Goal: Book appointment/travel/reservation

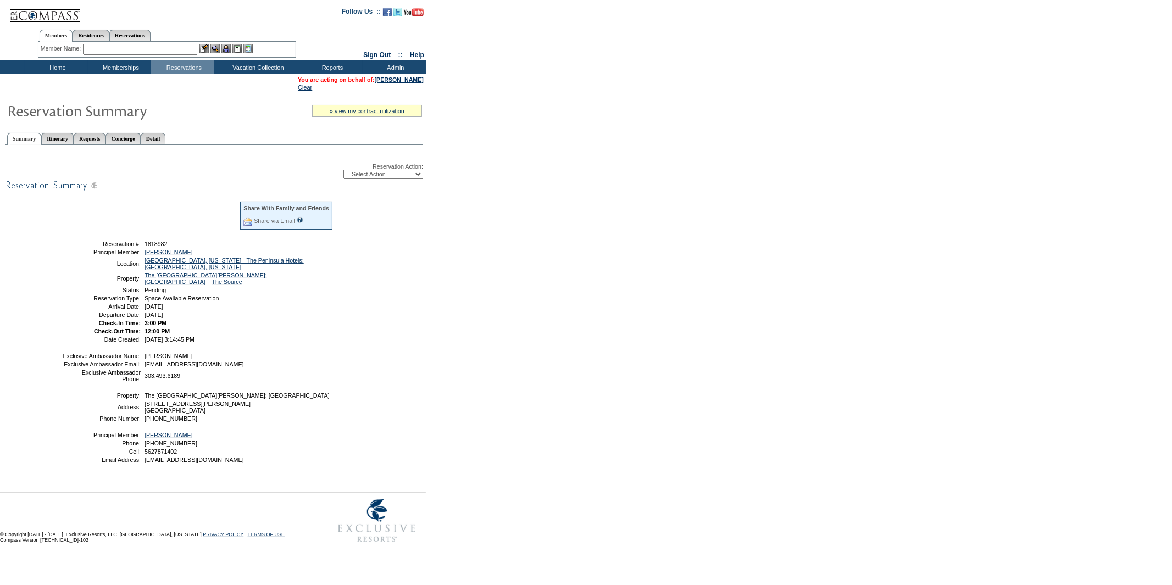
click at [385, 172] on select "-- Select Action -- Modify Reservation Dates Modify Reservation Cost Modify Occ…" at bounding box center [384, 174] width 80 height 9
select select "ConfirmRes"
click at [344, 170] on select "-- Select Action -- Modify Reservation Dates Modify Reservation Cost Modify Occ…" at bounding box center [384, 174] width 80 height 9
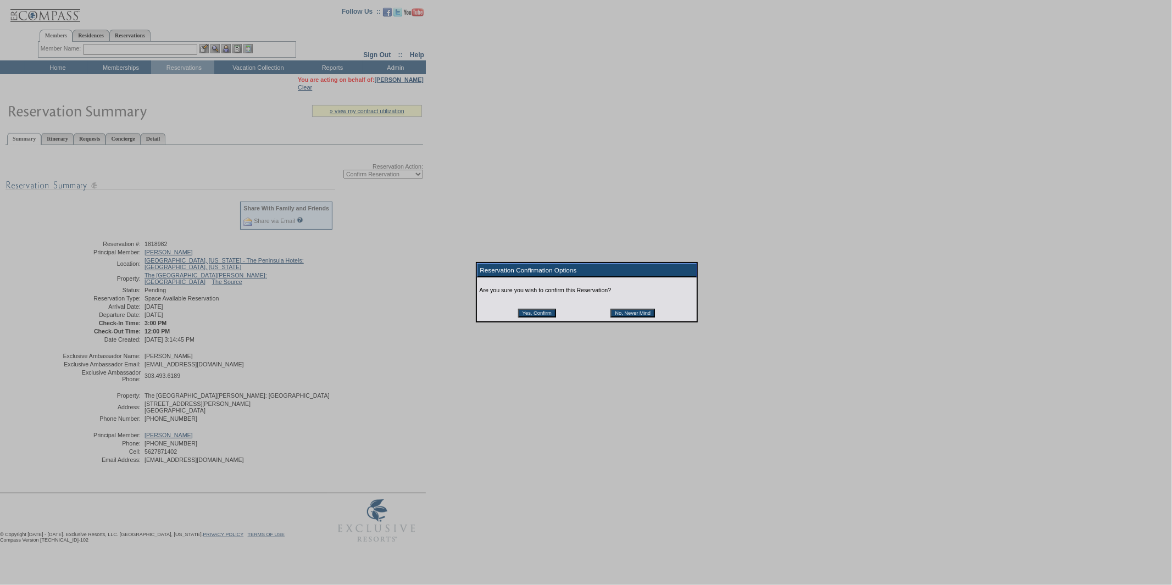
click at [534, 317] on input "Yes, Confirm" at bounding box center [537, 313] width 38 height 9
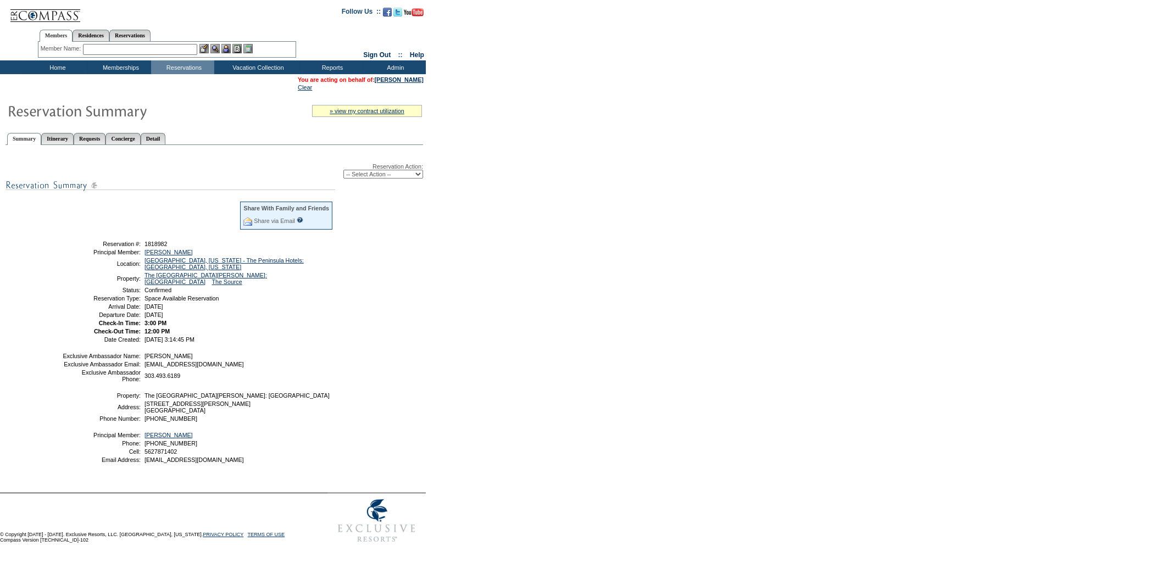
drag, startPoint x: 95, startPoint y: 239, endPoint x: 237, endPoint y: 306, distance: 157.1
click at [237, 306] on tbody "Share With Family and Friends Share via Email Share Reservation Information Ple…" at bounding box center [198, 272] width 272 height 142
copy tbody "Reservation #: 1818982 Principal Member: [PERSON_NAME] Location: [GEOGRAPHIC_DA…"
